Goal: Task Accomplishment & Management: Complete application form

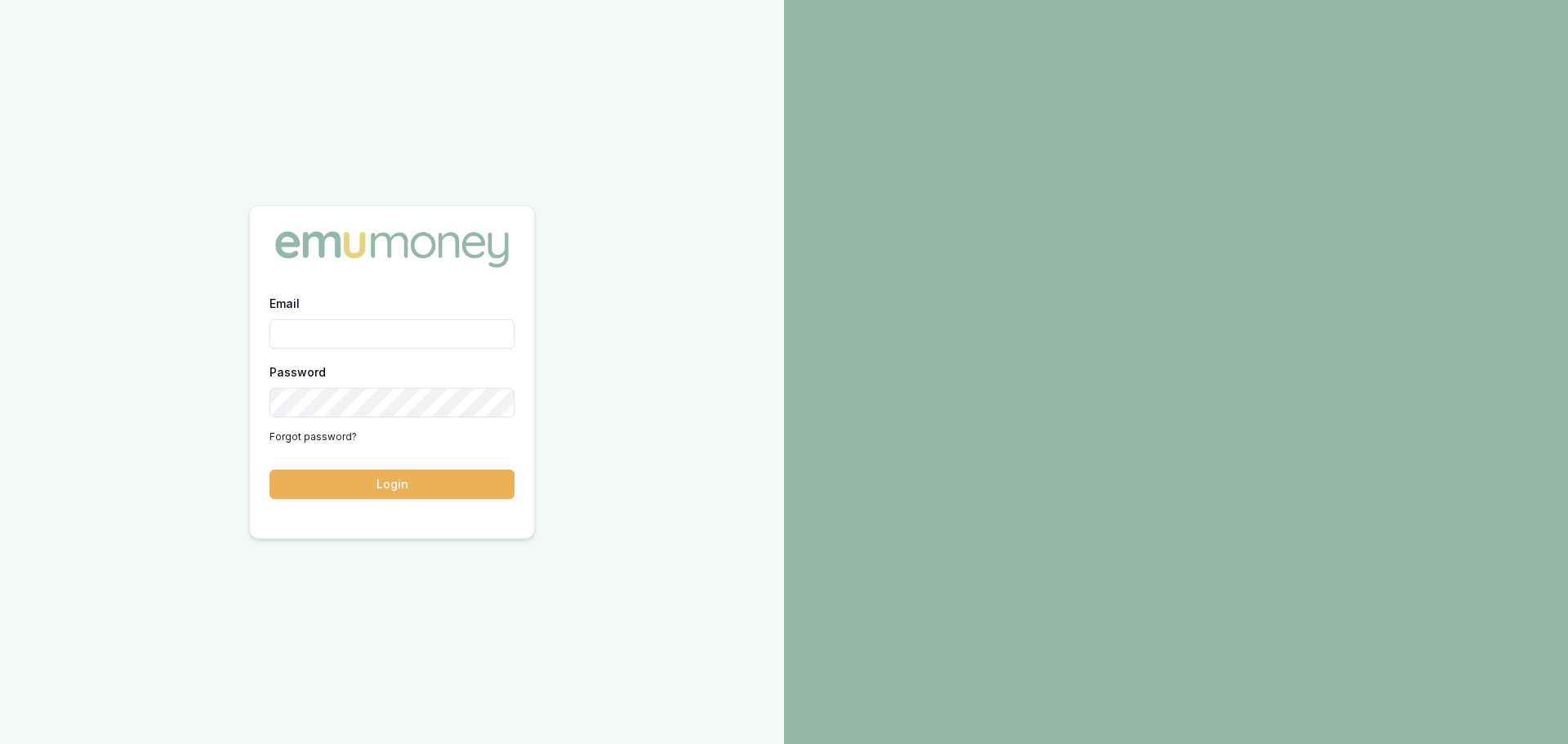
click at [326, 331] on input "Email" at bounding box center [391, 334] width 245 height 29
type input "[PERSON_NAME][EMAIL_ADDRESS][PERSON_NAME][DOMAIN_NAME]"
click at [269, 470] on button "Login" at bounding box center [391, 484] width 245 height 29
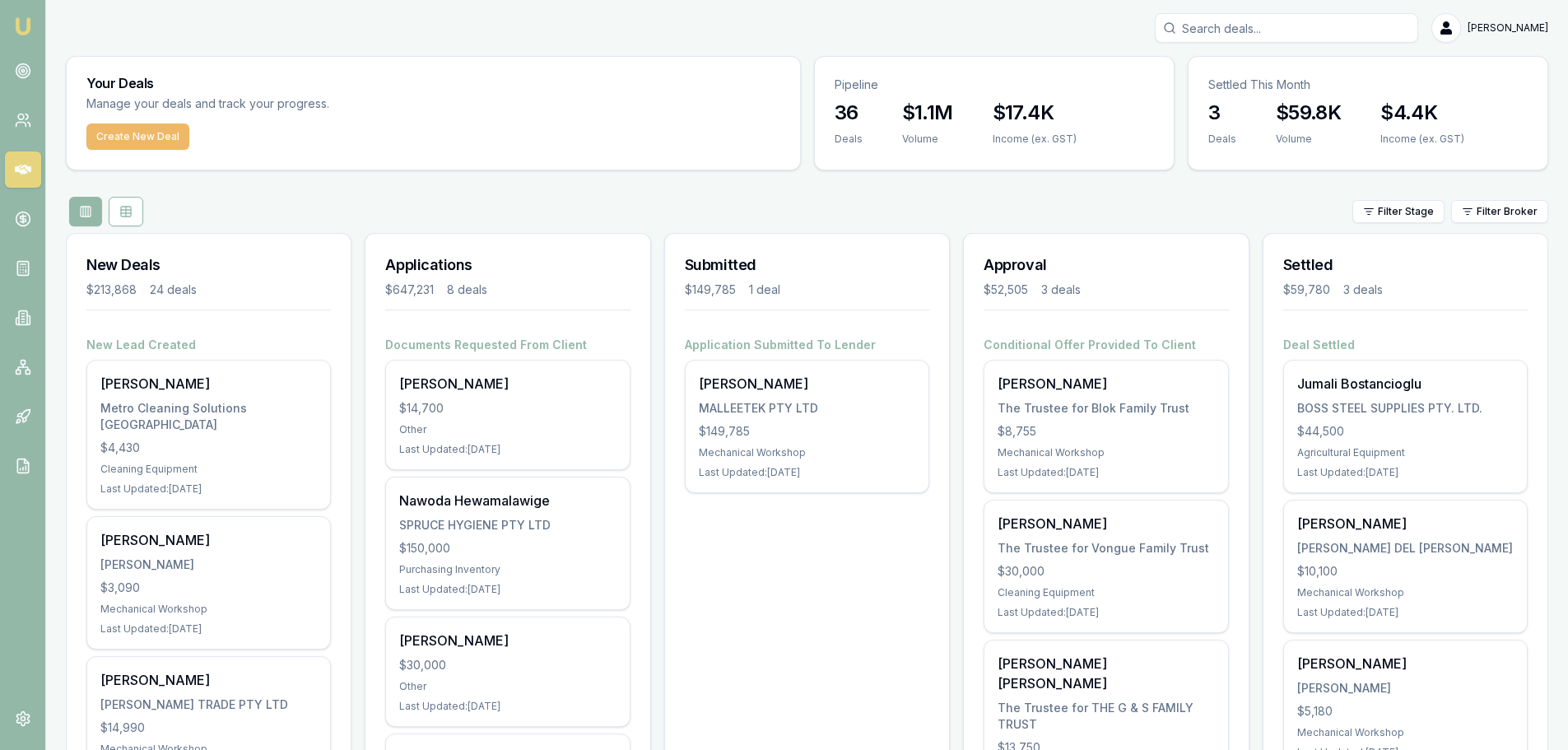
click at [137, 129] on button "Create New Deal" at bounding box center [138, 137] width 103 height 26
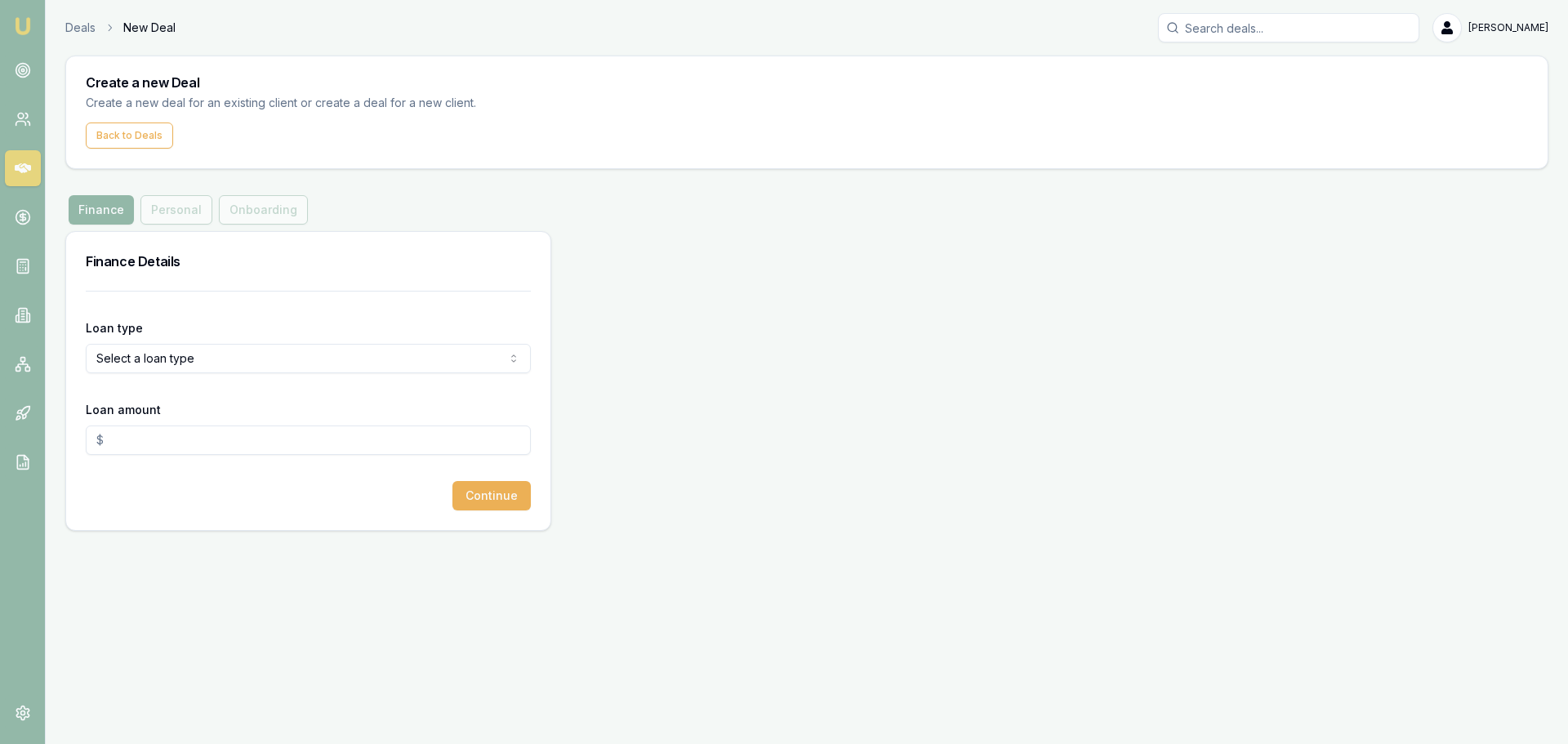
click at [184, 362] on html "Emu Broker Deals New Deal Brad Hearns Toggle Menu Create a new Deal Create a ne…" at bounding box center [784, 372] width 1568 height 744
select select "COMMERCIAL_ASSET"
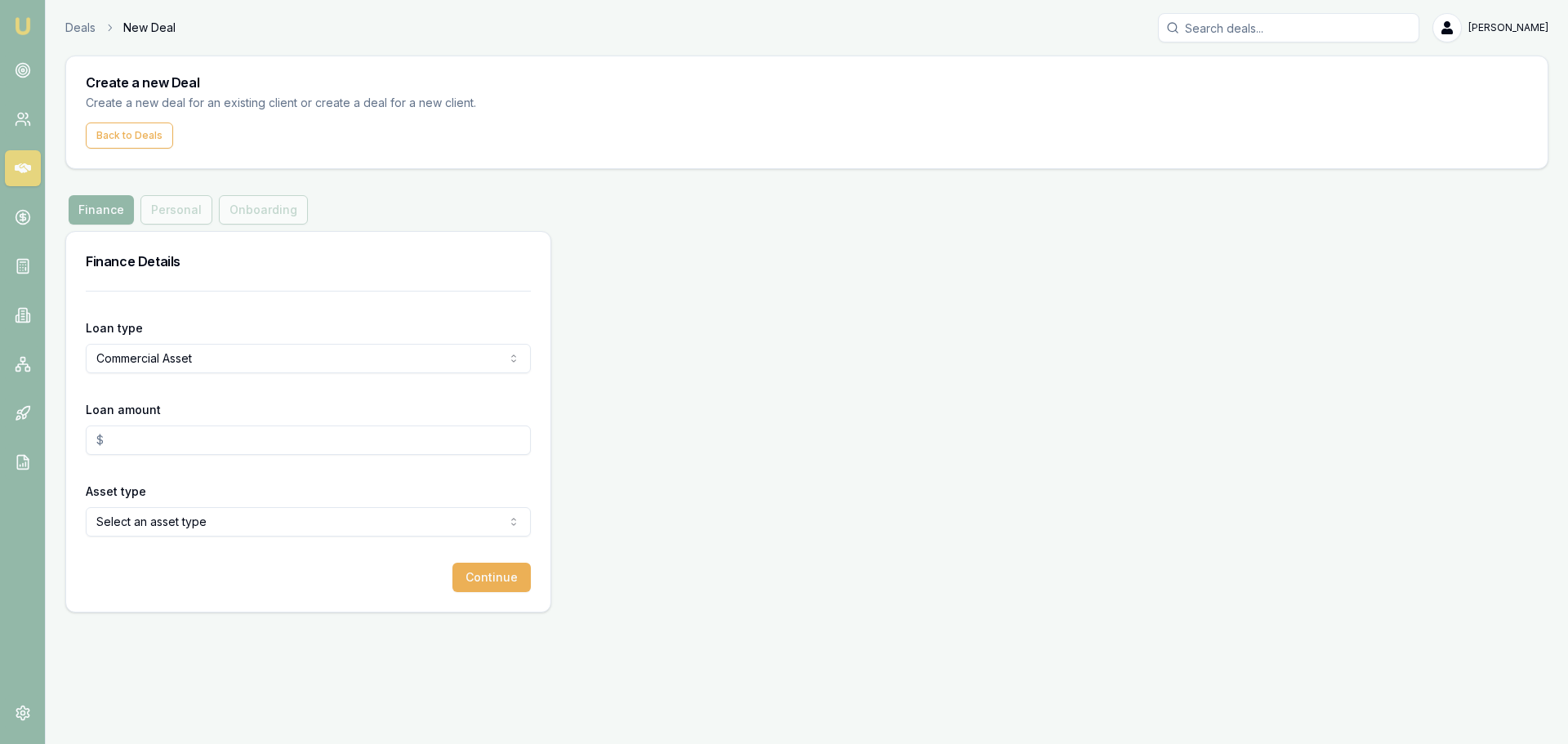
click at [167, 447] on input "Loan amount" at bounding box center [308, 440] width 445 height 29
drag, startPoint x: 151, startPoint y: 446, endPoint x: 63, endPoint y: 447, distance: 88.0
click at [63, 447] on main "Create a new Deal Create a new deal for an existing client or create a deal for…" at bounding box center [806, 334] width 1522 height 557
type input "$50,395.00"
click at [131, 524] on html "Emu Broker Deals New Deal Brad Hearns Toggle Menu Create a new Deal Create a ne…" at bounding box center [784, 372] width 1568 height 744
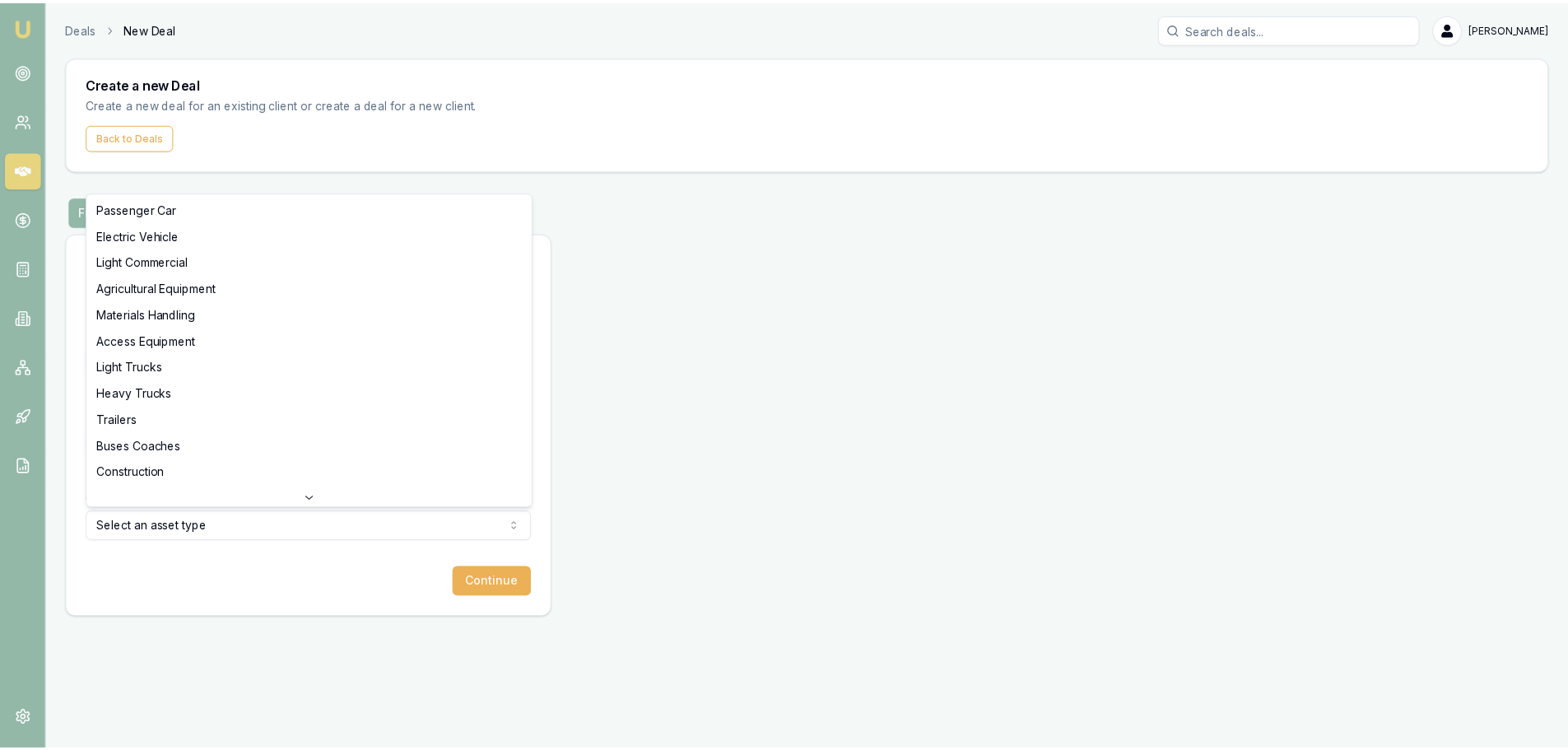
scroll to position [370, 0]
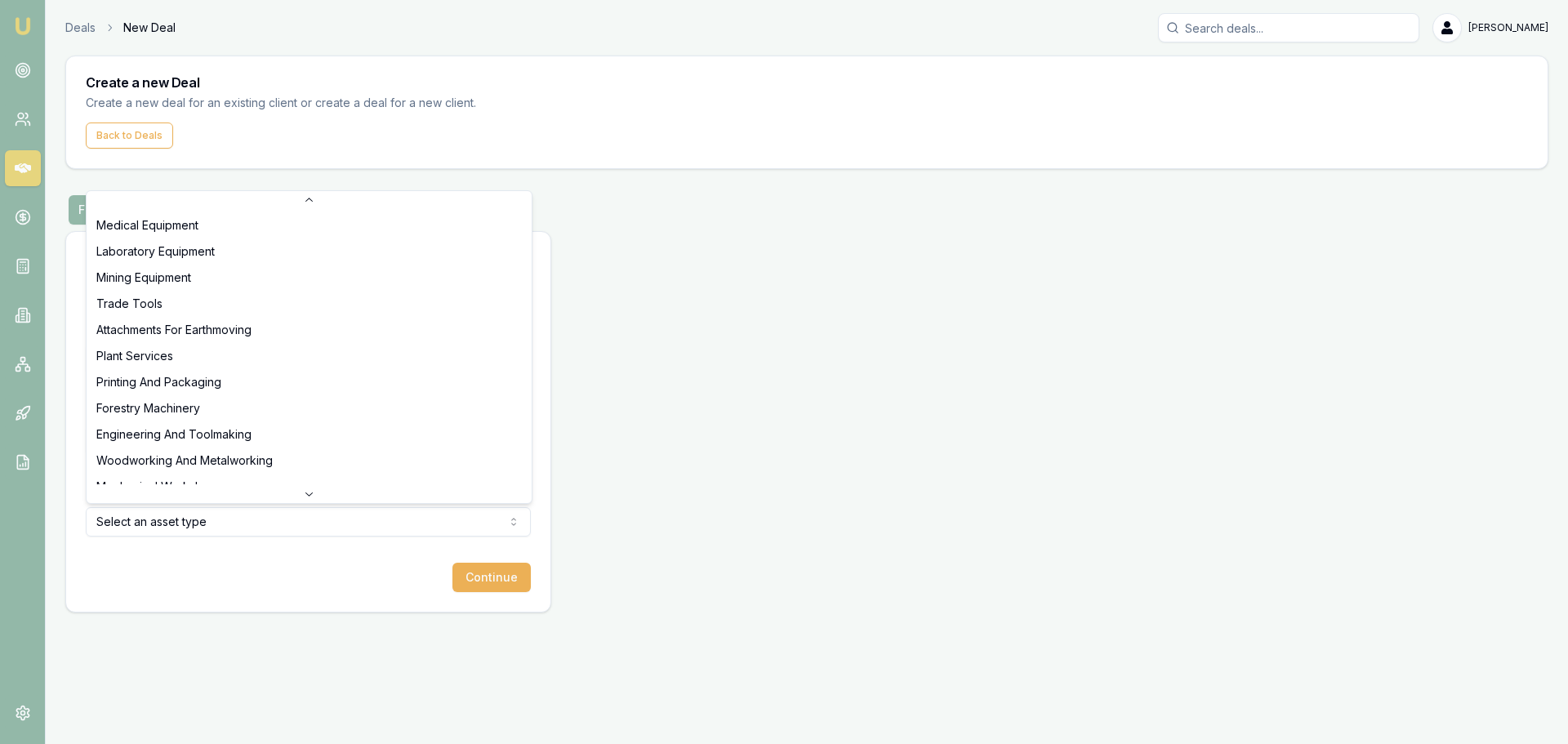
select select "PRINTING_AND_PACKAGING"
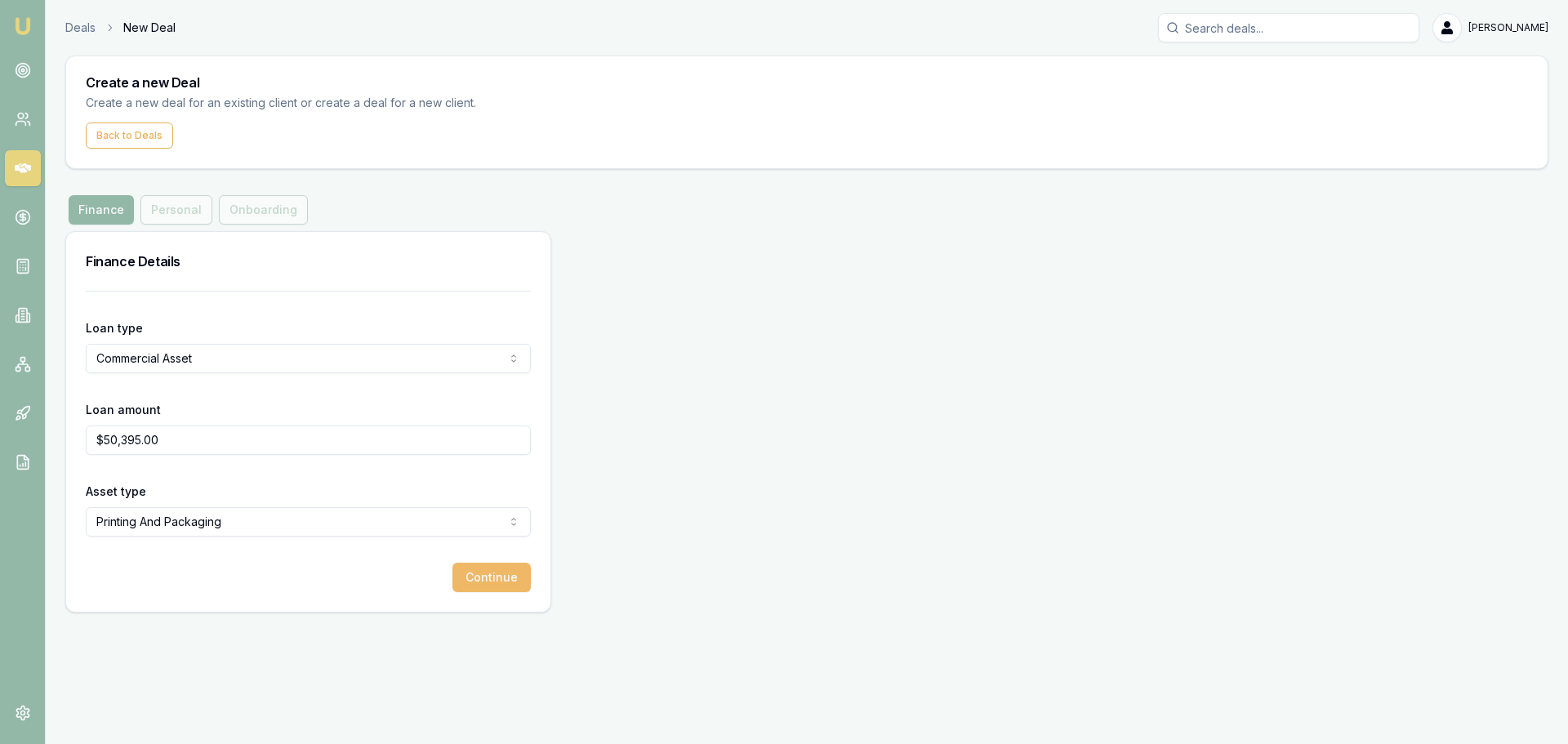
click at [485, 578] on button "Continue" at bounding box center [492, 577] width 79 height 29
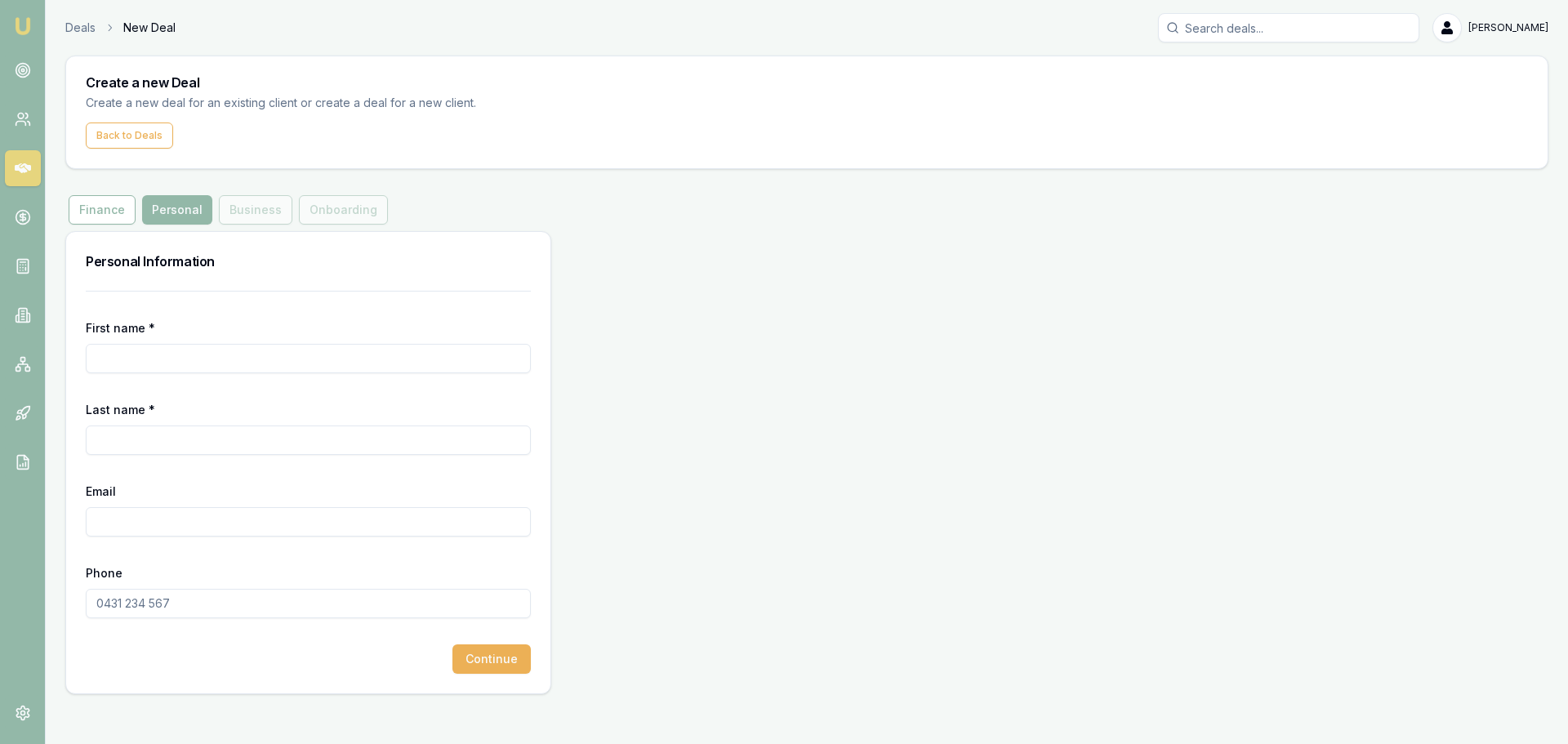
click at [154, 354] on input "First name *" at bounding box center [308, 358] width 445 height 29
type input "John"
type input "Zammit"
paste input "inkmasterzcompany@gmail.com"
type input "inkmasterzcompany@gmail.com"
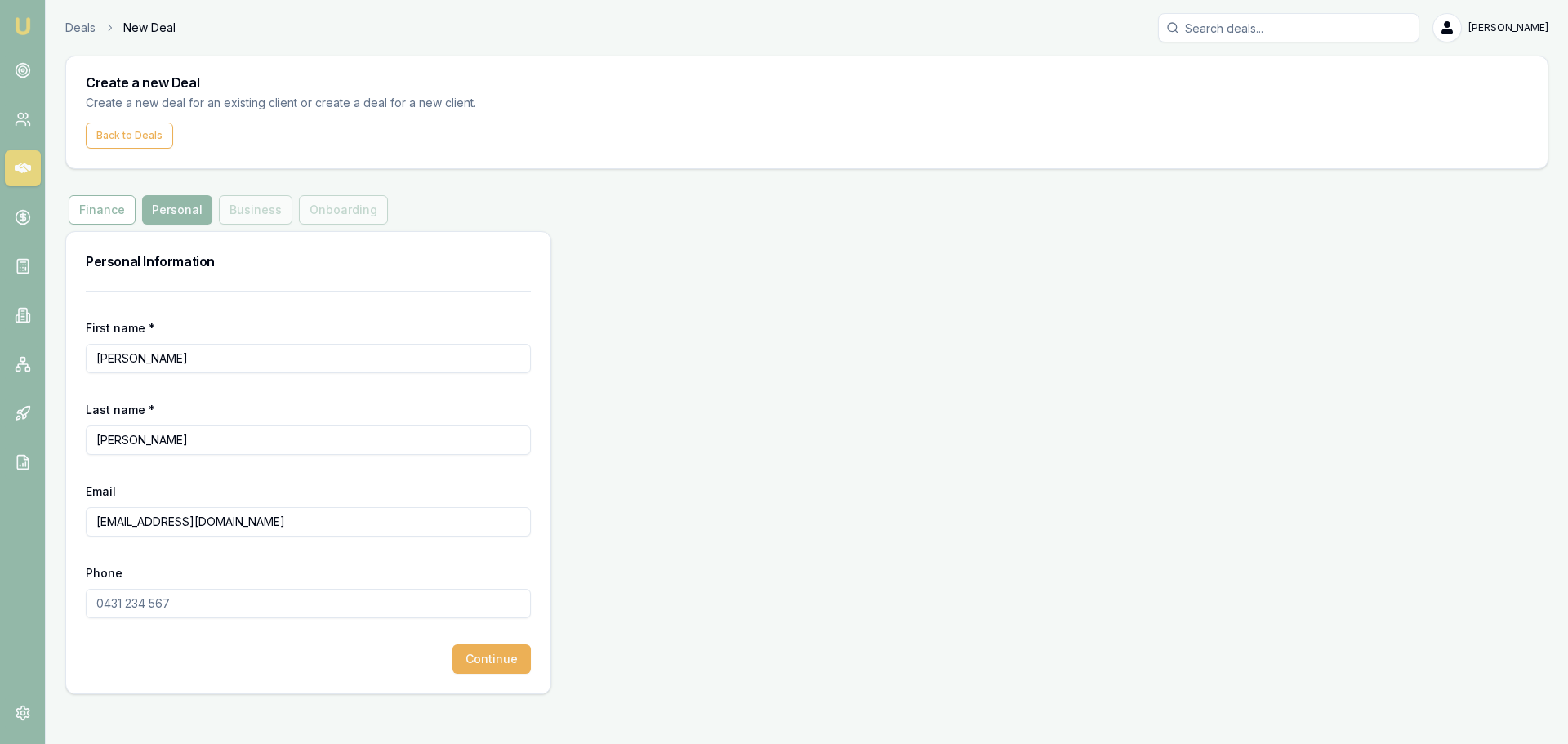
click at [476, 600] on input "Phone" at bounding box center [308, 603] width 445 height 29
paste input "0423 442 274"
type input "0423 442 274"
click at [494, 651] on button "Continue" at bounding box center [492, 659] width 79 height 29
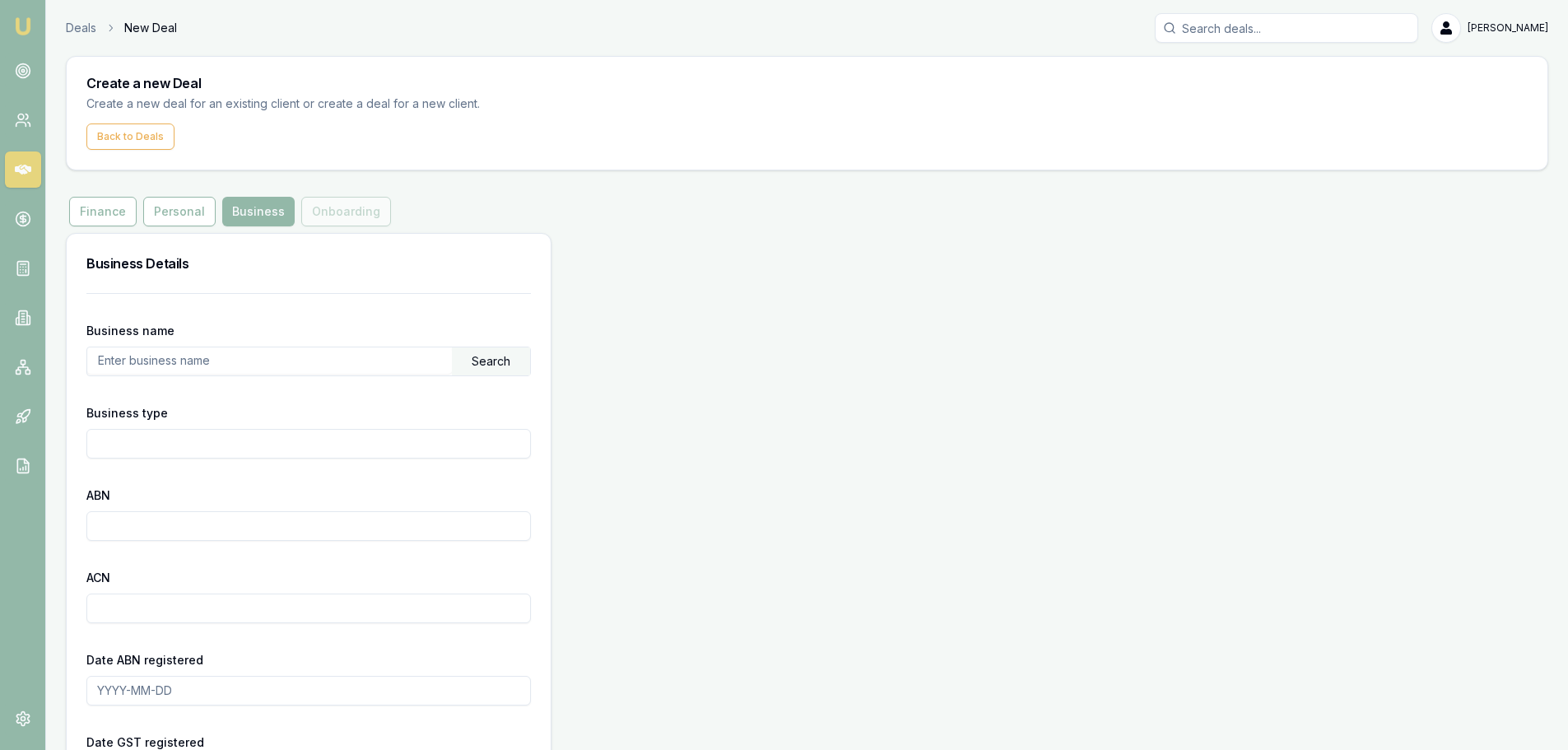
click at [222, 363] on input "text" at bounding box center [269, 360] width 365 height 26
click at [486, 359] on div "Search" at bounding box center [491, 361] width 78 height 28
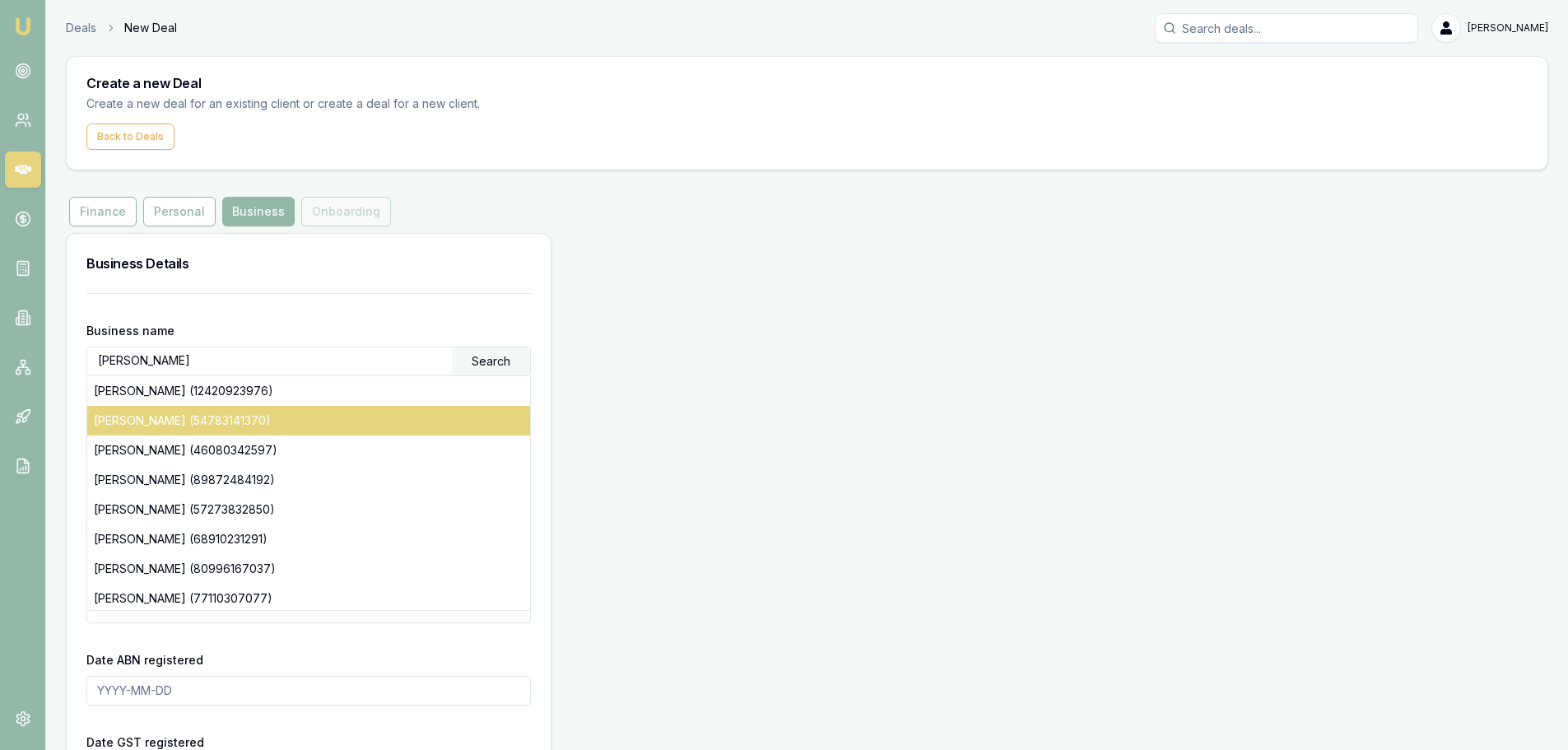
click at [209, 423] on div "JOHN ZAMMIT (54783141370)" at bounding box center [309, 420] width 443 height 30
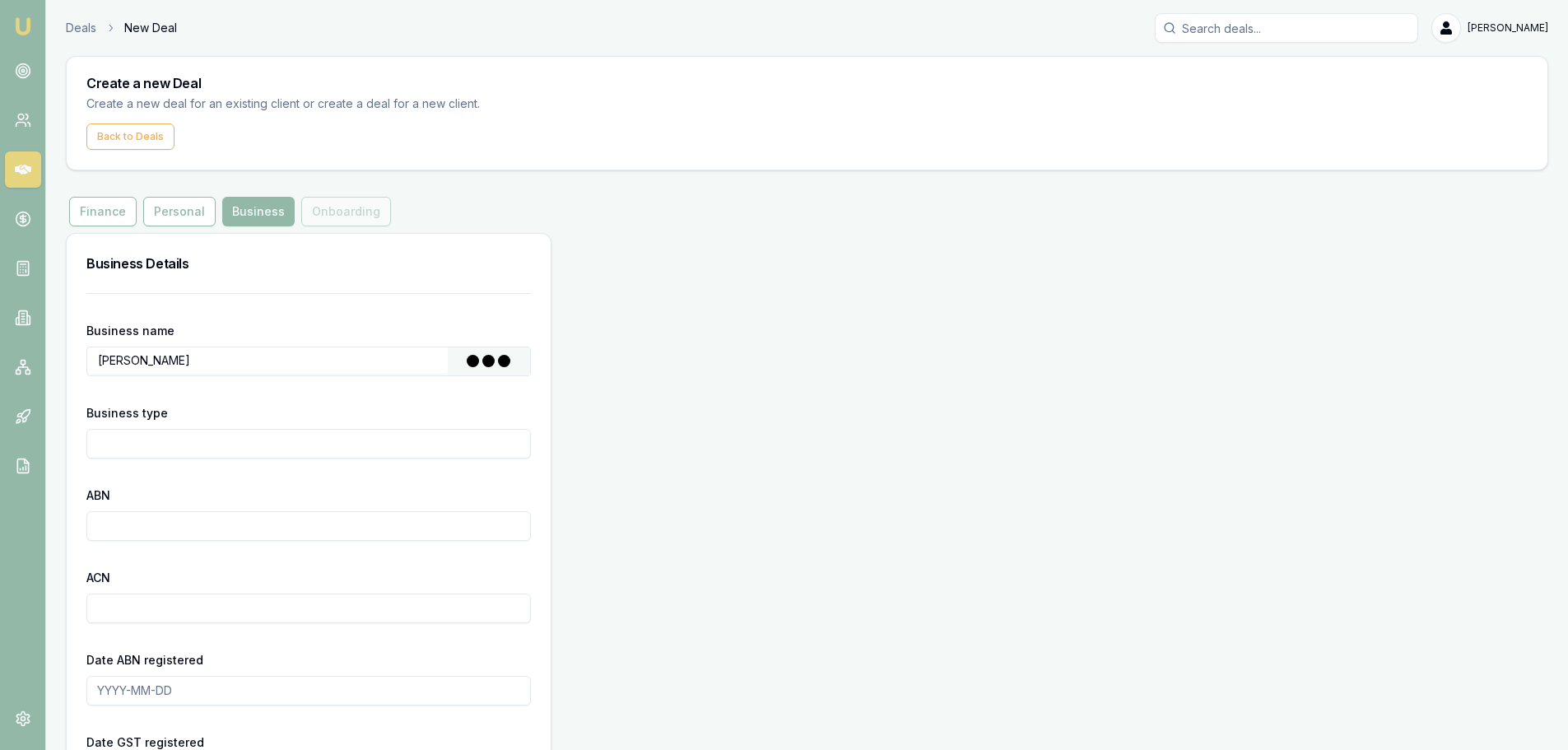
type input "ZAMMIT, JOHN"
type input "Individual/Sole Trader"
type input "54783141370"
type input "2007-12-10"
type input "2024-04-10"
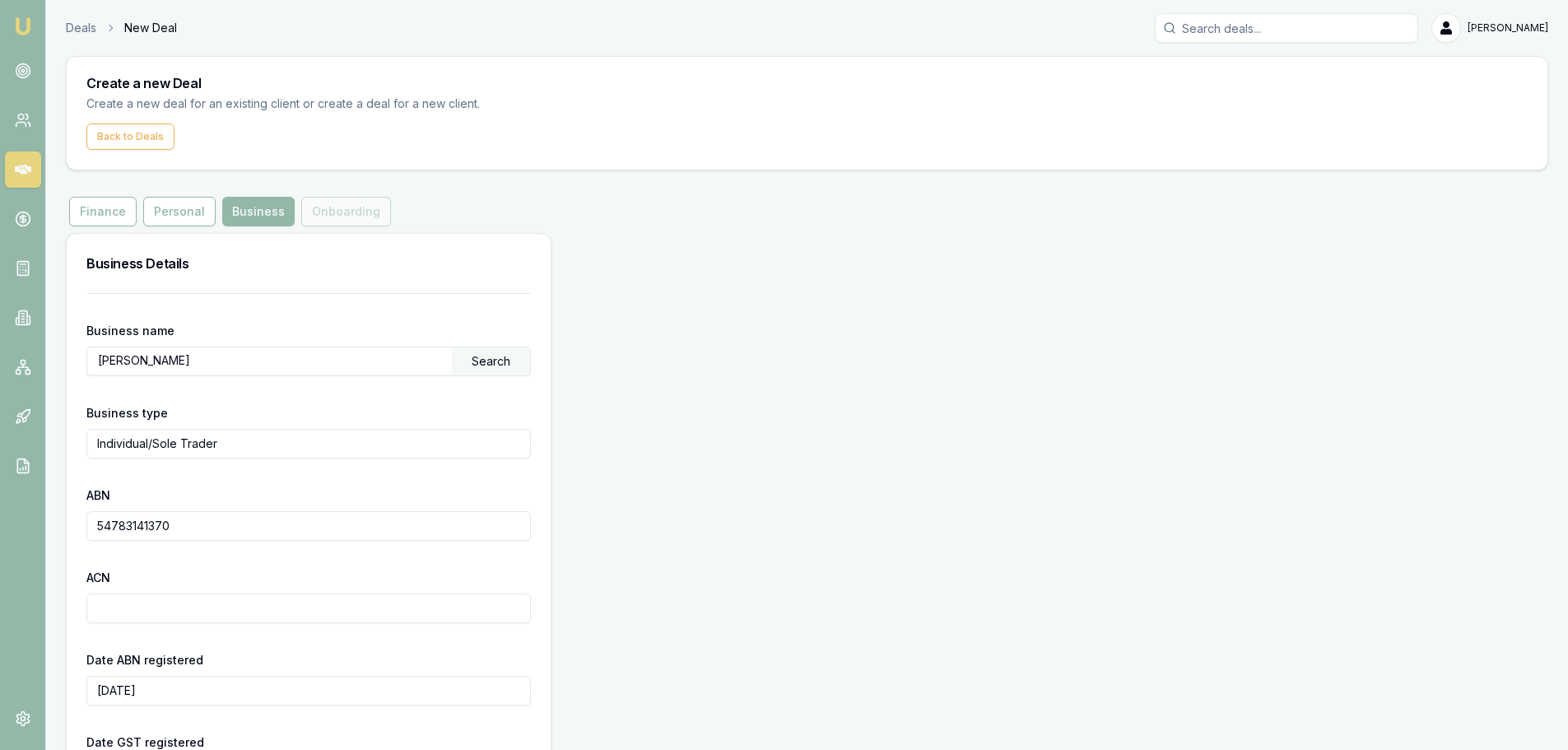
click at [299, 406] on div "Business type Individual/Sole Trader" at bounding box center [309, 430] width 445 height 56
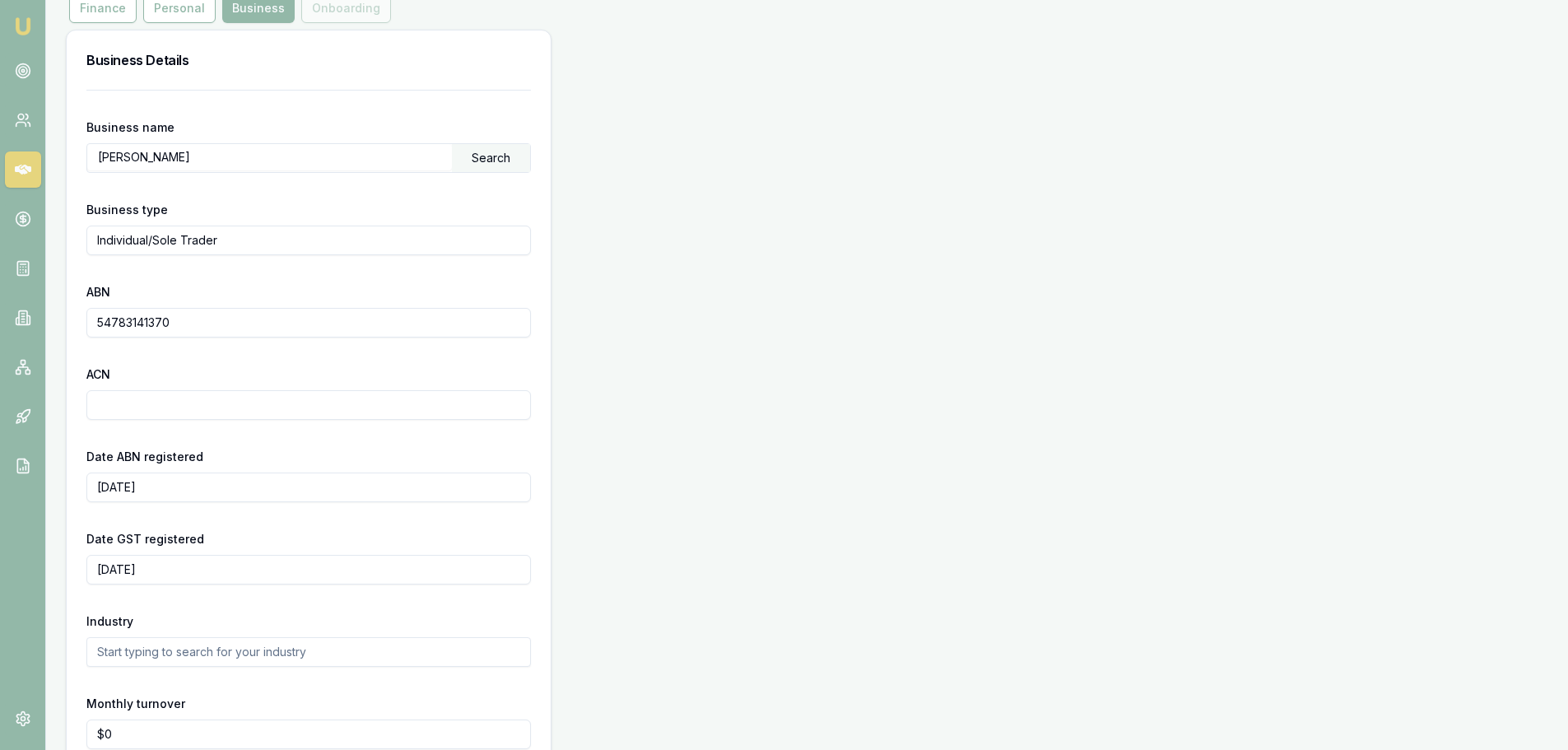
scroll to position [394, 0]
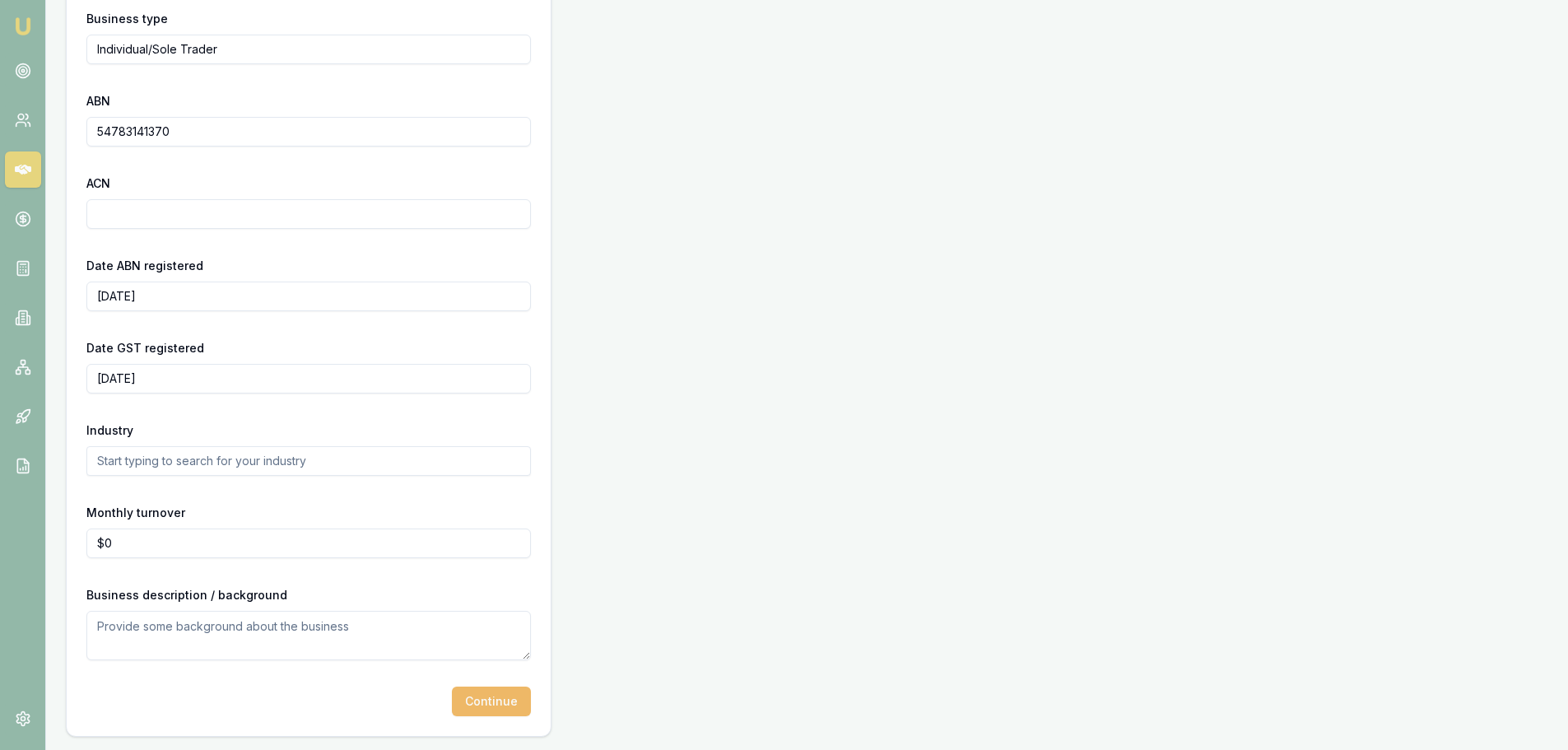
click at [479, 693] on button "Continue" at bounding box center [491, 701] width 79 height 30
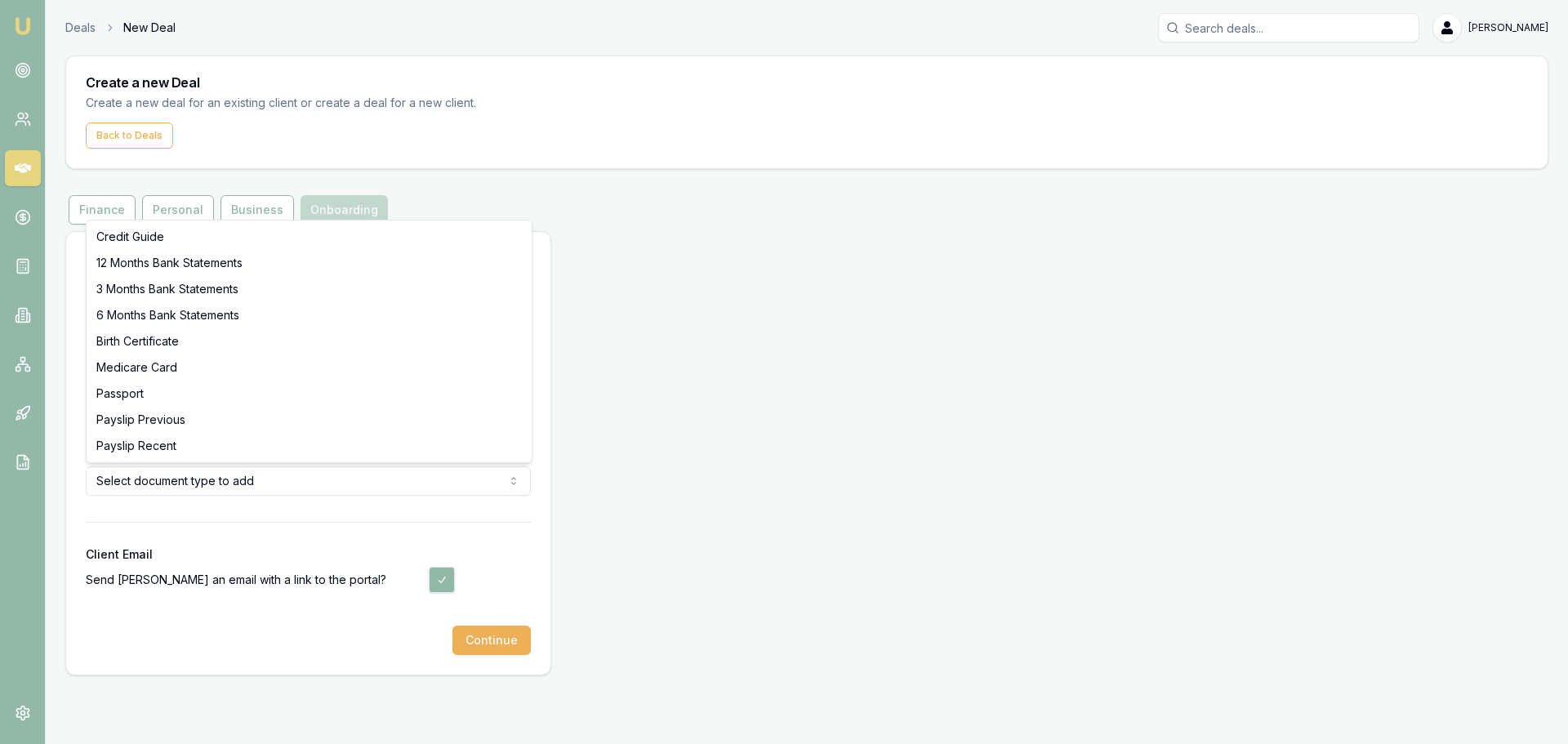
click at [196, 485] on html "Emu Broker Deals New Deal Brad Hearns Toggle Menu Create a new Deal Create a ne…" at bounding box center [784, 372] width 1568 height 744
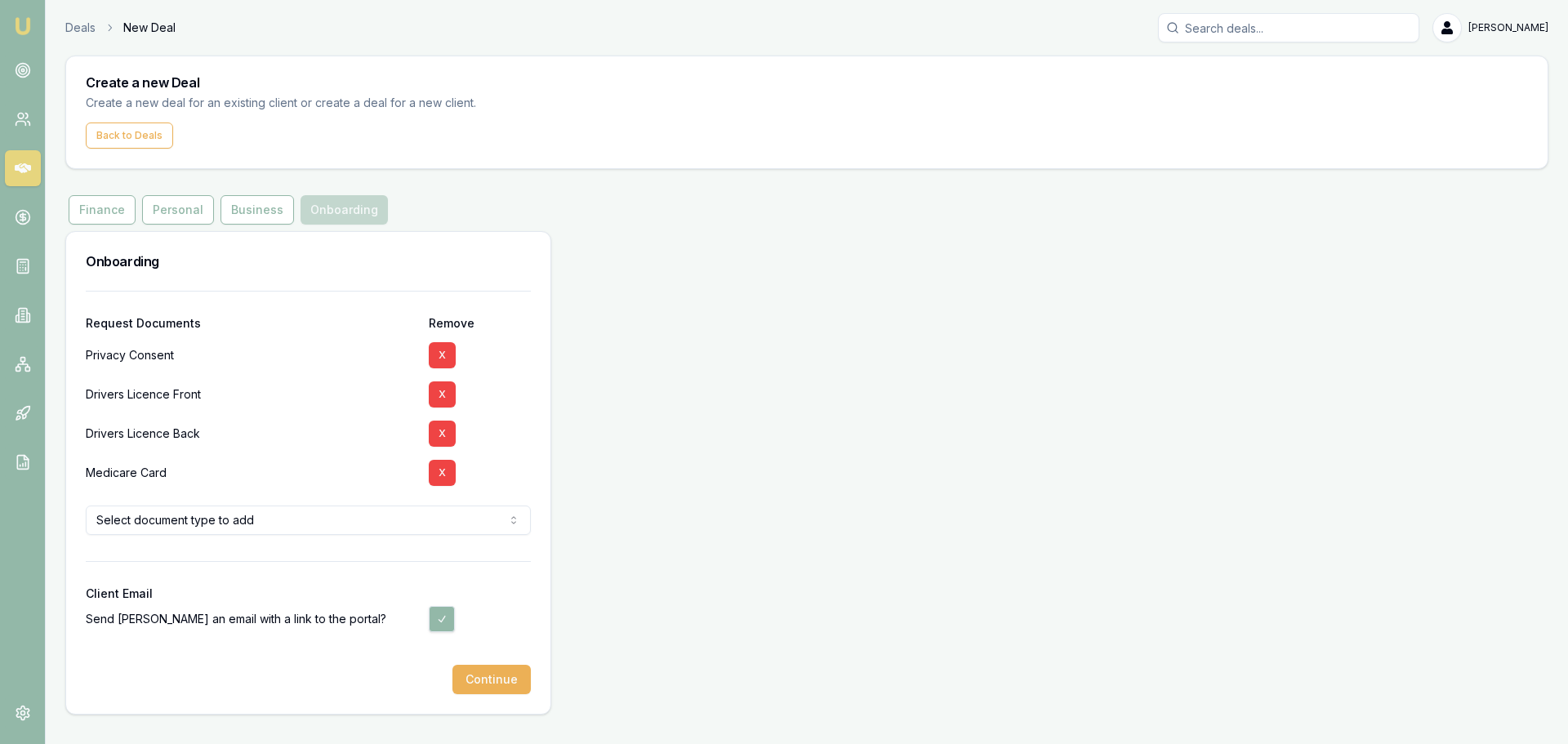
click at [225, 544] on div at bounding box center [308, 548] width 445 height 26
click at [496, 680] on button "Continue" at bounding box center [492, 679] width 79 height 29
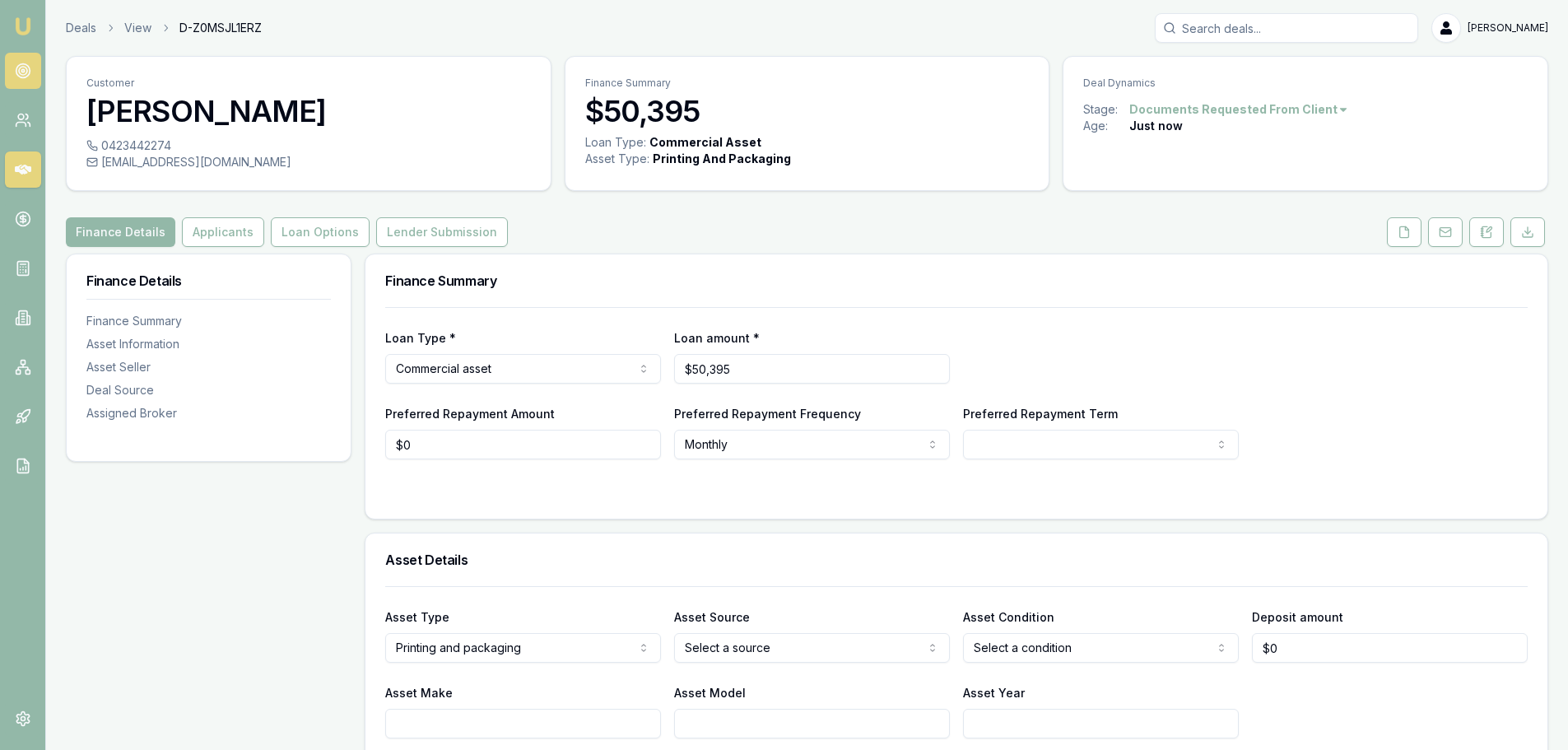
click at [19, 72] on circle at bounding box center [23, 70] width 8 height 8
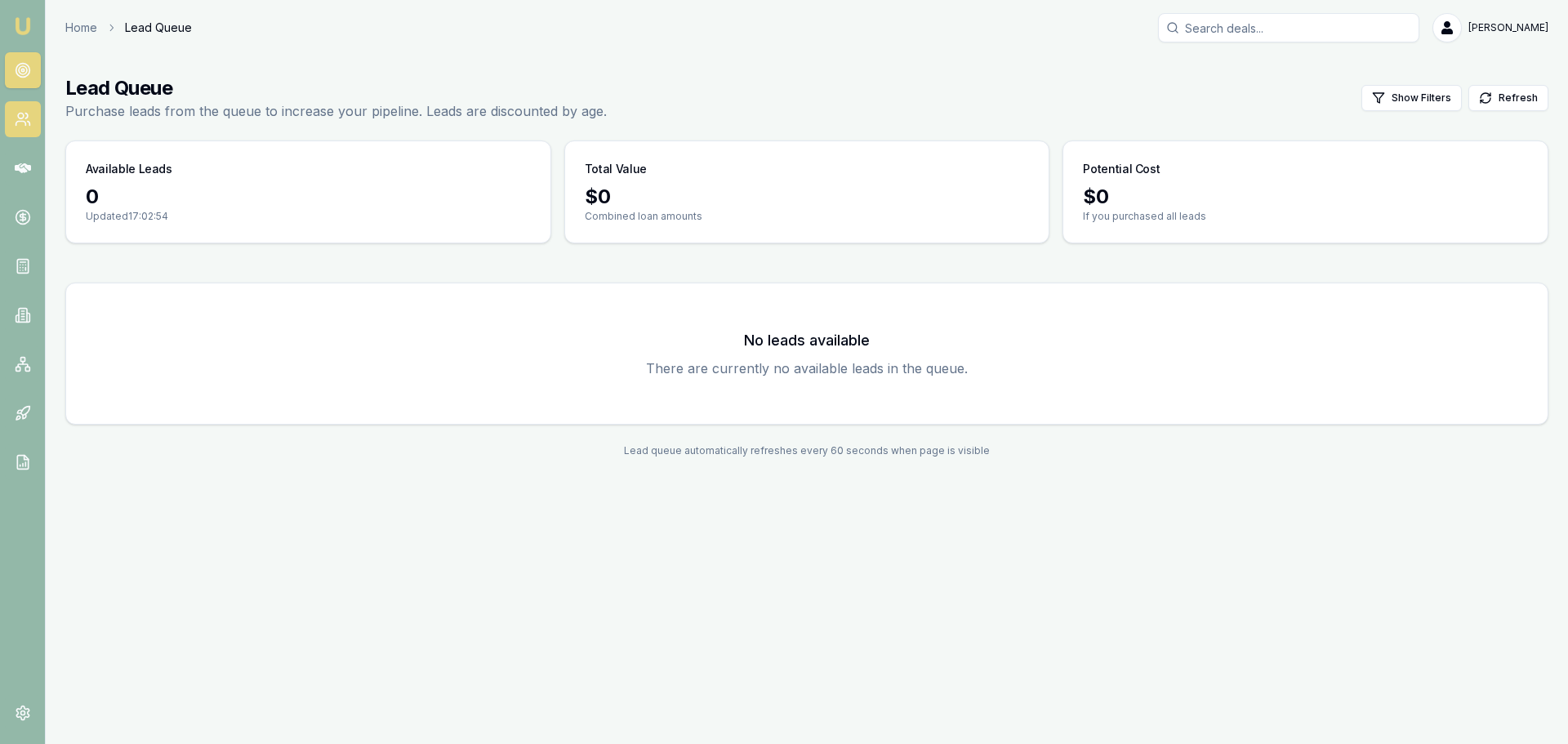
click at [23, 128] on link at bounding box center [23, 119] width 36 height 36
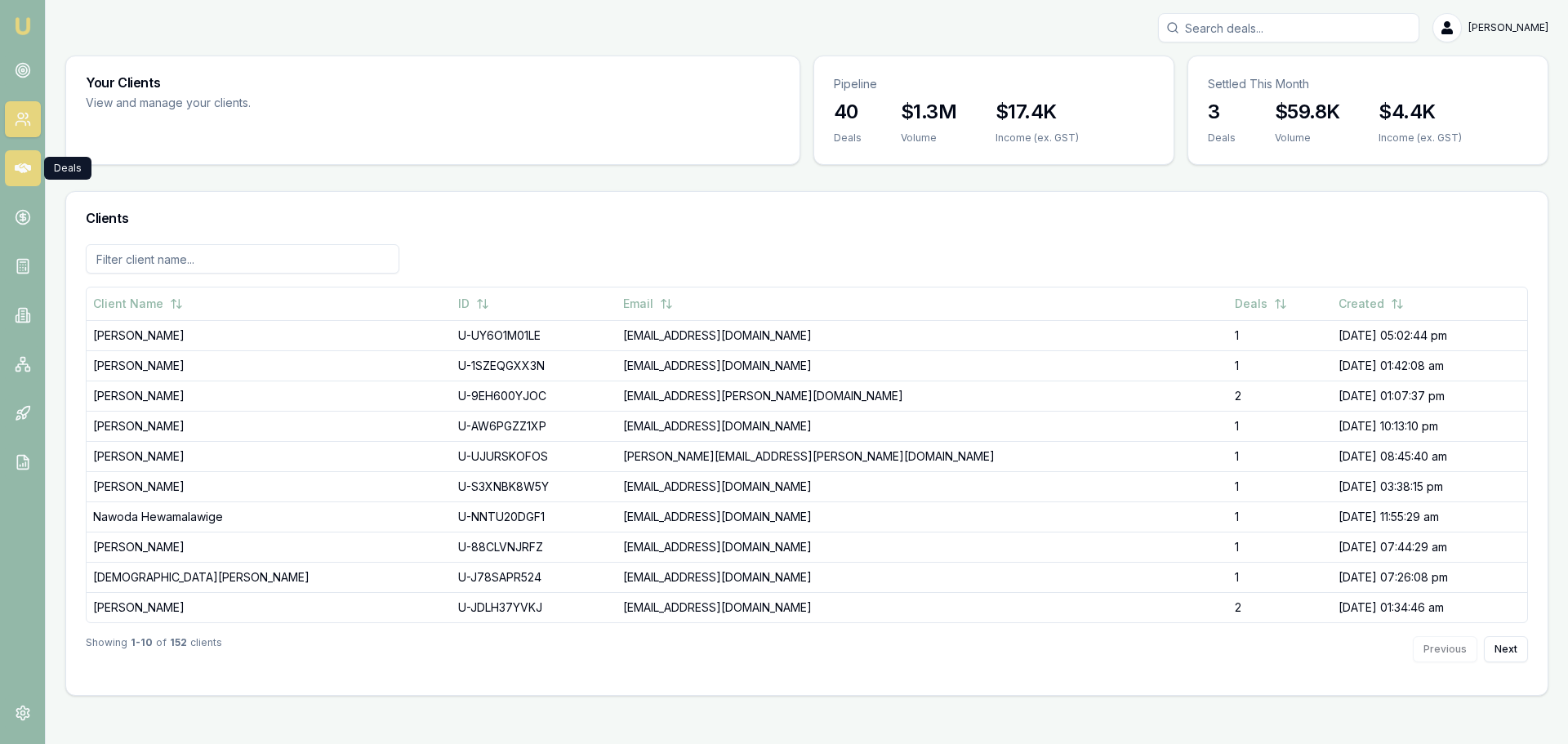
click at [27, 168] on icon at bounding box center [22, 168] width 16 height 10
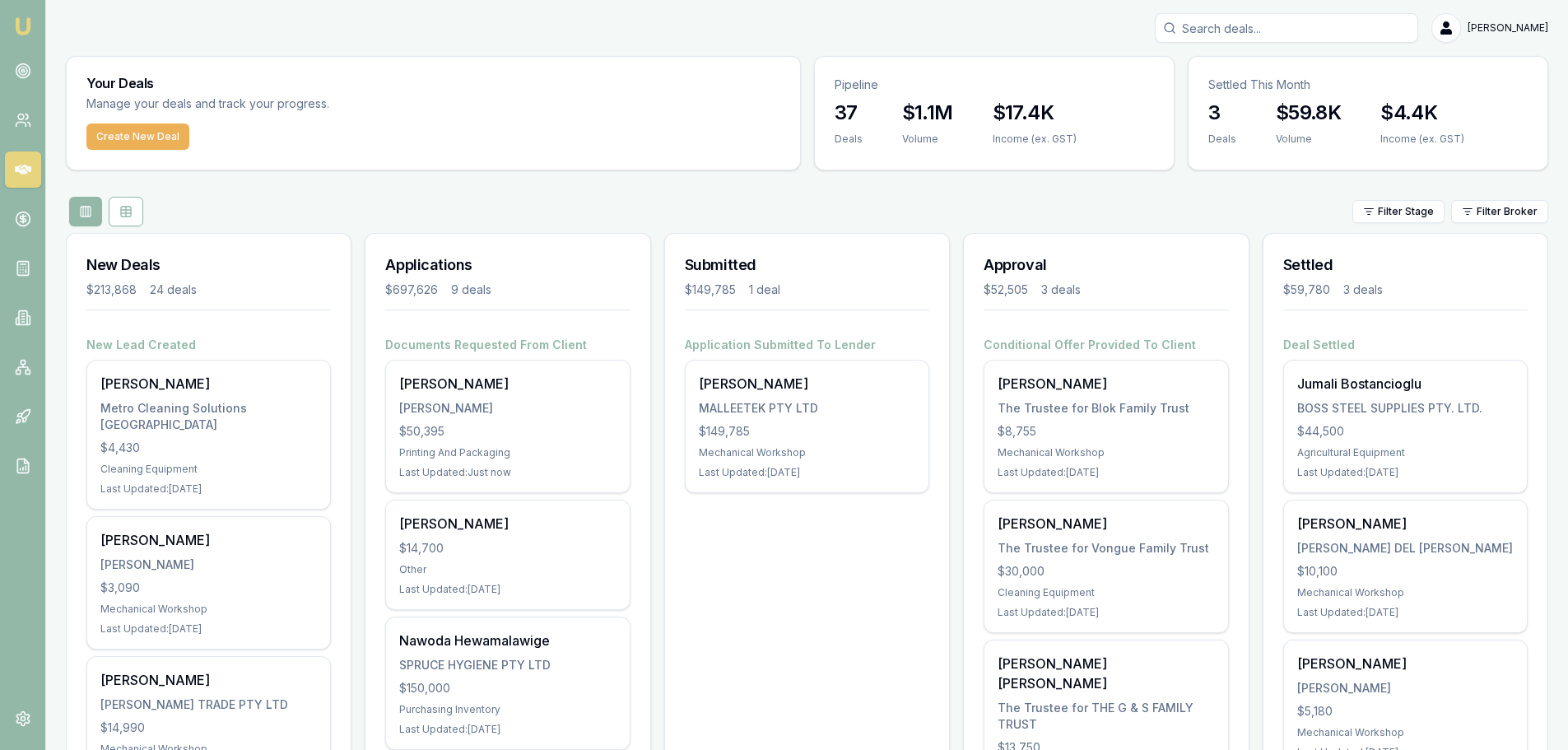
click at [794, 203] on div "Filter Stage Filter Broker" at bounding box center [807, 212] width 1483 height 30
click at [392, 217] on div "Filter Stage Filter Broker" at bounding box center [807, 212] width 1483 height 30
